Goal: Task Accomplishment & Management: Use online tool/utility

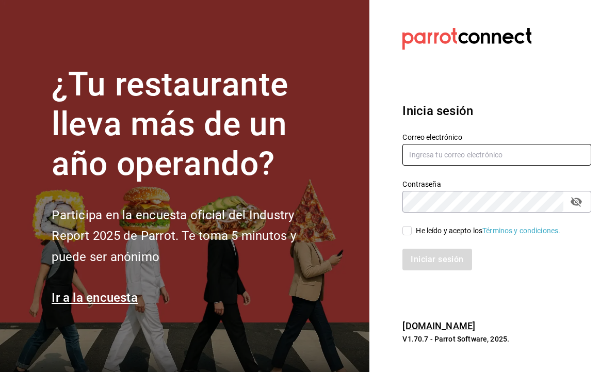
click at [528, 161] on input "text" at bounding box center [496, 155] width 189 height 22
type input "juany1101@hotmail.com"
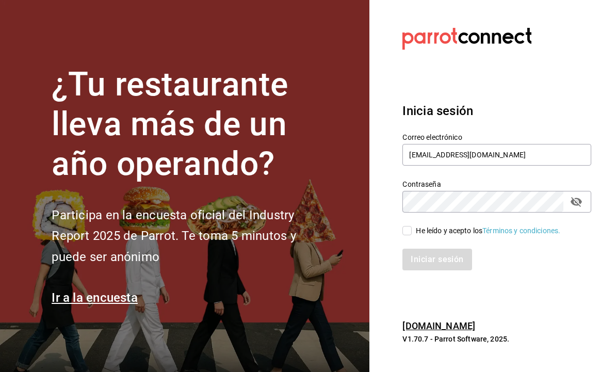
click at [408, 235] on input "He leído y acepto los Términos y condiciones." at bounding box center [406, 230] width 9 height 9
checkbox input "true"
click at [444, 270] on button "Iniciar sesión" at bounding box center [437, 260] width 70 height 22
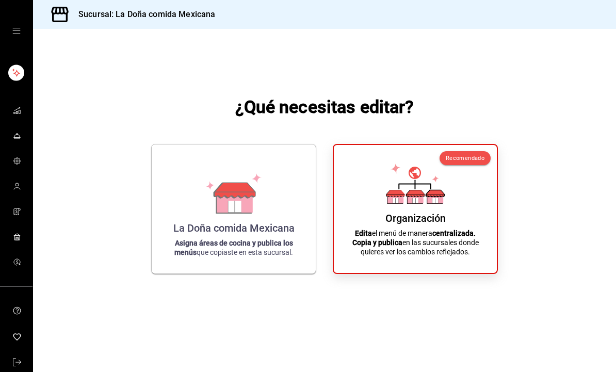
click at [176, 256] on strong "Asigna áreas de cocina y publica los menús" at bounding box center [233, 248] width 119 height 18
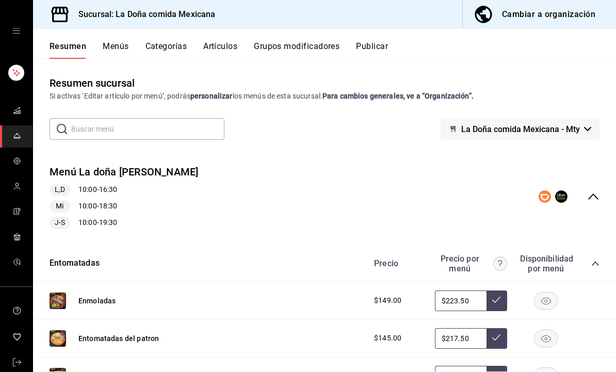
click at [113, 42] on button "Menús" at bounding box center [116, 50] width 26 height 18
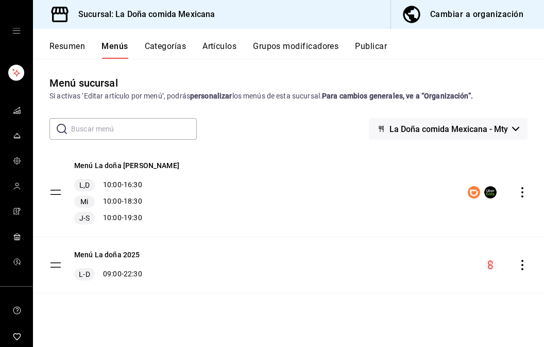
click at [59, 56] on button "Resumen" at bounding box center [67, 50] width 36 height 18
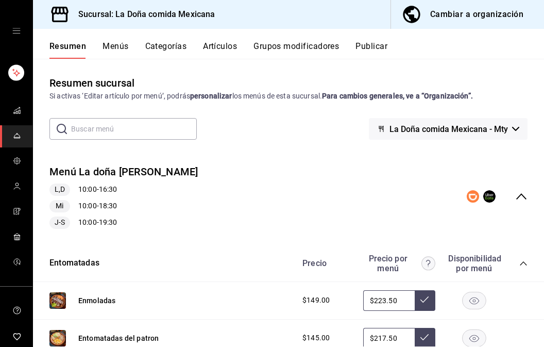
click at [528, 192] on div "Menú La doña [PERSON_NAME],D 10:00 - 16:30 Mi 10:00 - 18:30 J-S 10:00 - 19:30" at bounding box center [288, 196] width 511 height 81
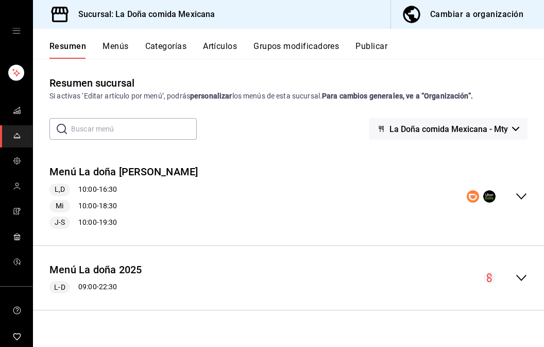
click at [515, 128] on icon "button" at bounding box center [515, 129] width 7 height 4
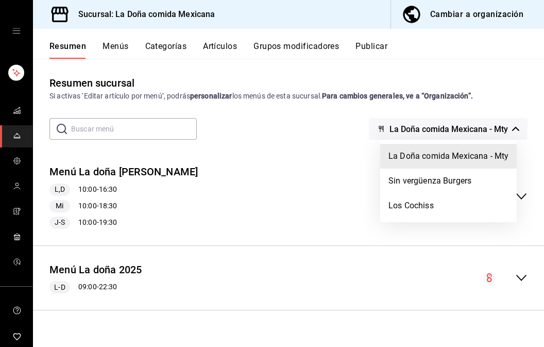
click at [484, 182] on li "Sin vergüenza Burgers" at bounding box center [448, 181] width 137 height 25
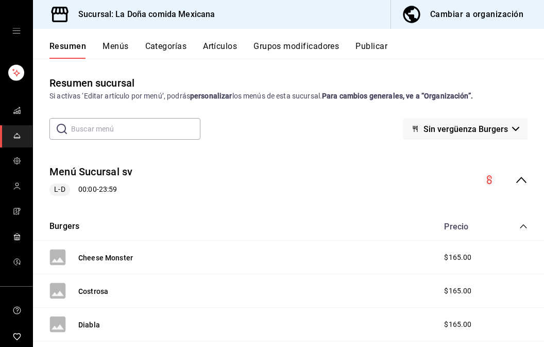
click at [525, 180] on icon "collapse-menu-row" at bounding box center [522, 180] width 12 height 12
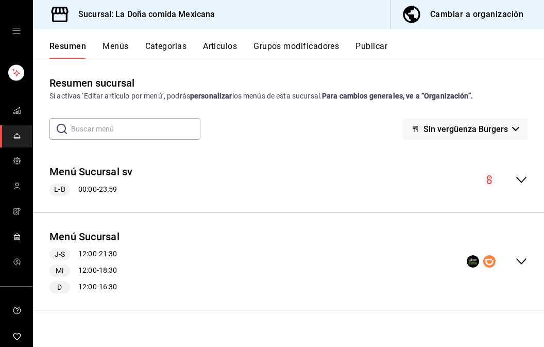
click at [519, 259] on icon "collapse-menu-row" at bounding box center [522, 261] width 12 height 12
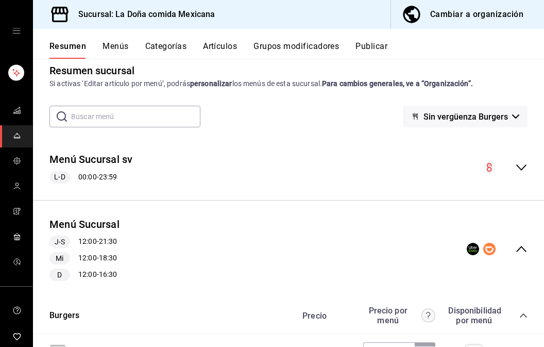
scroll to position [10, 0]
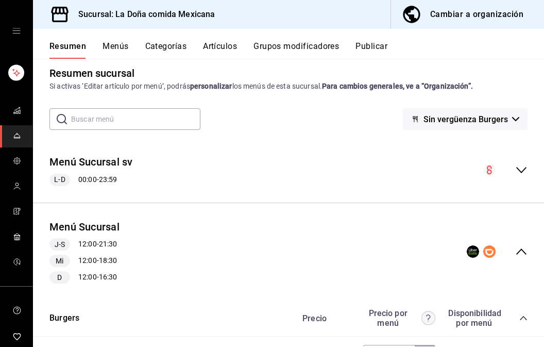
click at [375, 49] on button "Publicar" at bounding box center [372, 50] width 32 height 18
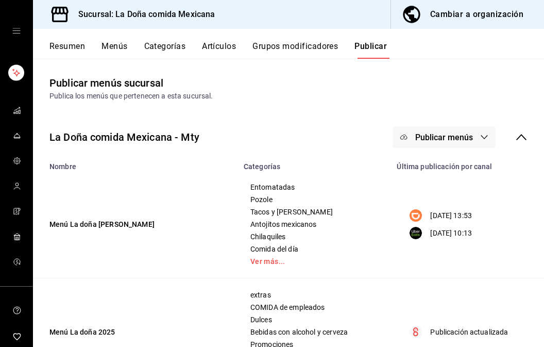
click at [526, 142] on icon at bounding box center [522, 137] width 12 height 12
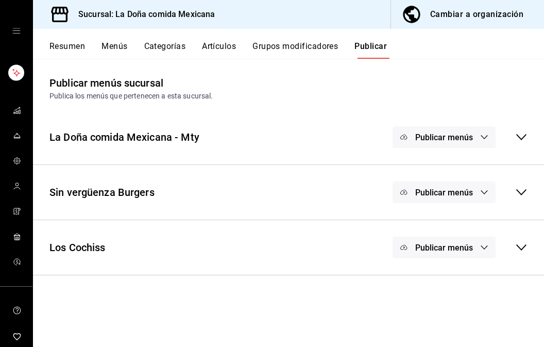
click at [523, 195] on icon at bounding box center [522, 192] width 12 height 12
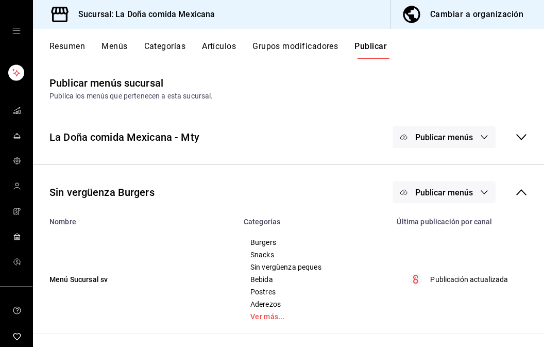
click at [526, 196] on icon at bounding box center [522, 192] width 12 height 12
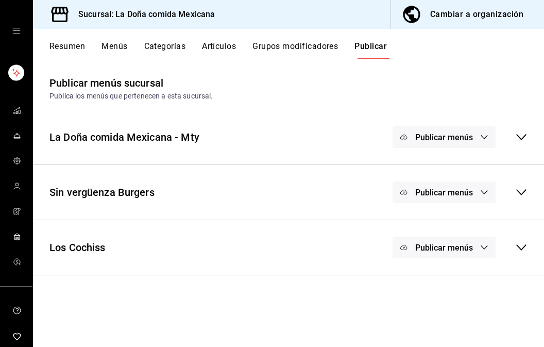
click at [487, 191] on icon "button" at bounding box center [485, 192] width 8 height 8
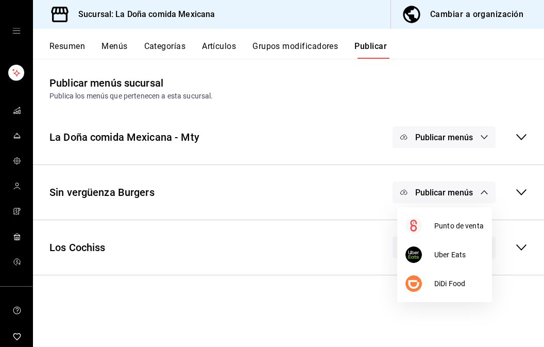
click at [471, 255] on span "Uber Eats" at bounding box center [459, 255] width 49 height 11
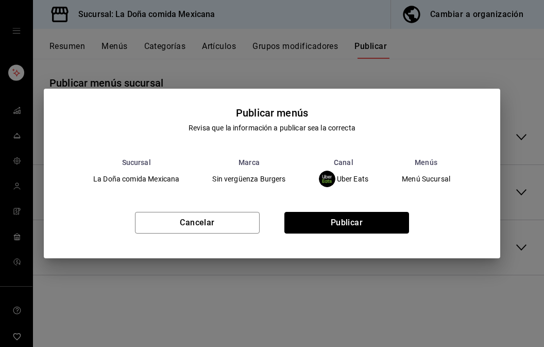
click at [374, 227] on button "Publicar" at bounding box center [347, 223] width 125 height 22
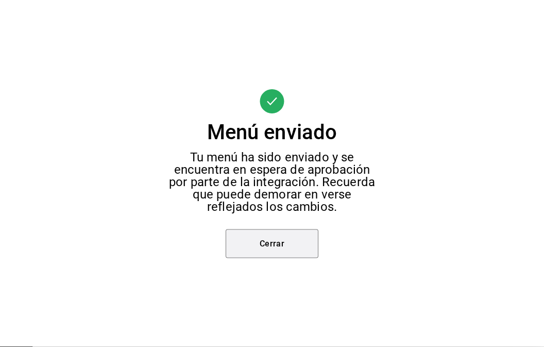
click at [307, 240] on button "Cerrar" at bounding box center [272, 243] width 93 height 29
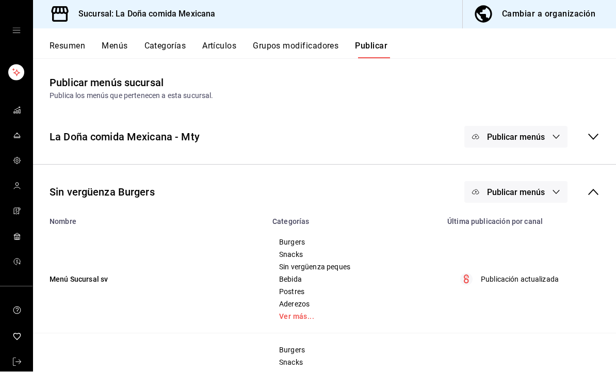
scroll to position [35, 0]
click at [593, 186] on icon at bounding box center [593, 192] width 12 height 12
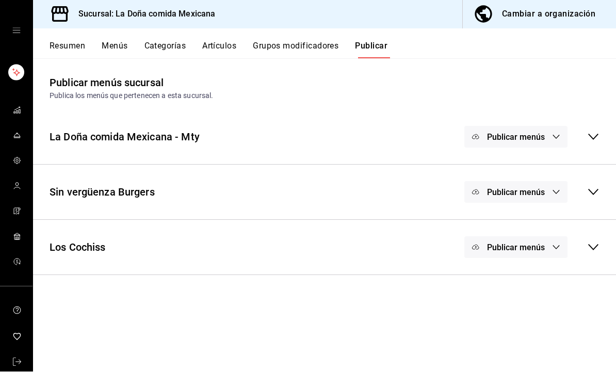
click at [591, 189] on icon at bounding box center [593, 192] width 10 height 6
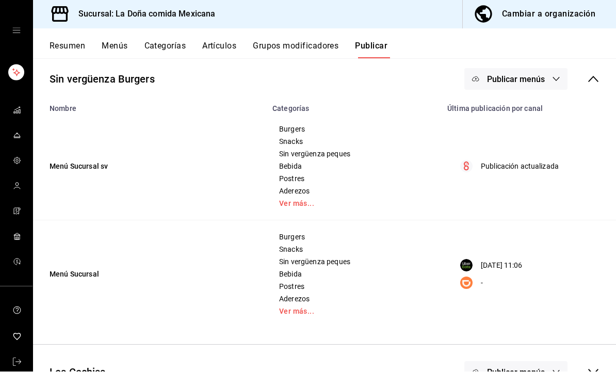
scroll to position [107, 0]
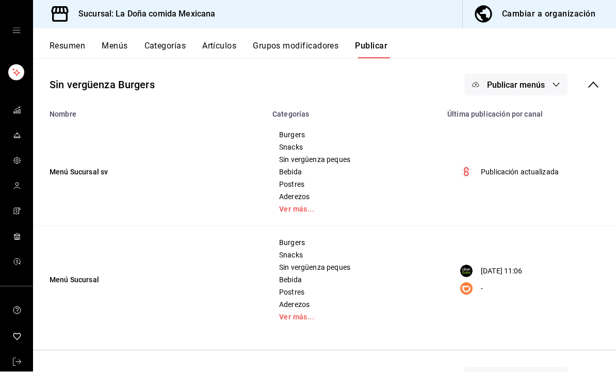
click at [539, 80] on span "Publicar menús" at bounding box center [516, 85] width 58 height 10
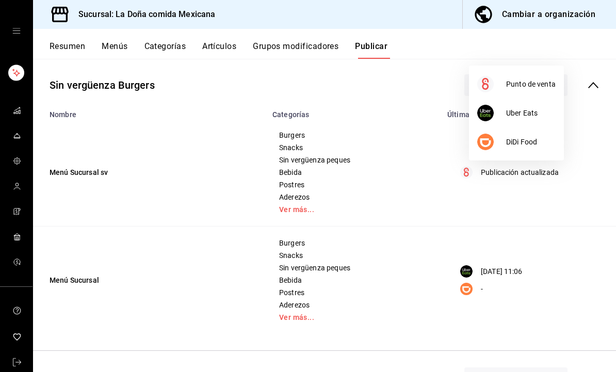
click at [530, 150] on li "DiDi Food" at bounding box center [516, 141] width 95 height 29
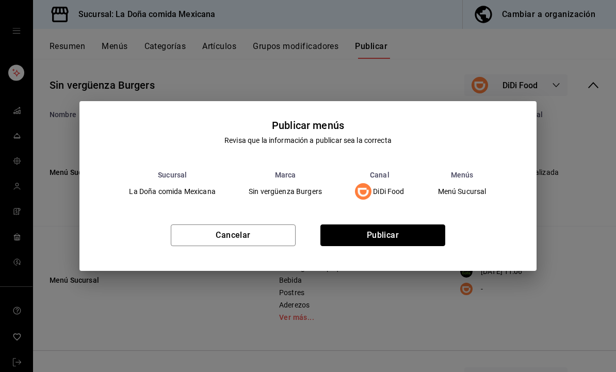
click at [391, 235] on button "Publicar" at bounding box center [382, 235] width 125 height 22
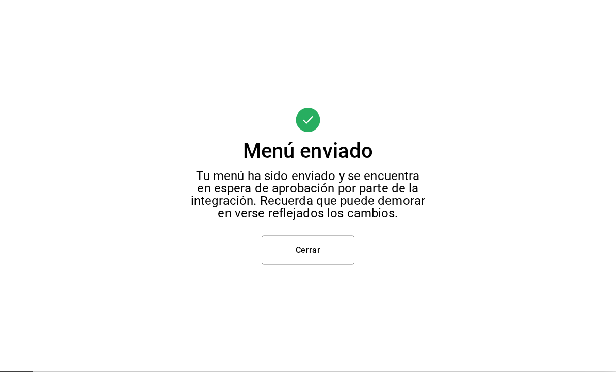
scroll to position [7, 0]
click at [318, 252] on button "Cerrar" at bounding box center [307, 250] width 93 height 29
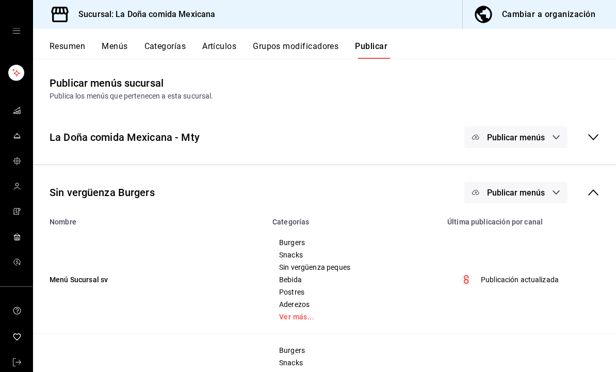
click at [592, 186] on icon at bounding box center [593, 192] width 12 height 12
